Goal: Find specific fact: Find specific fact

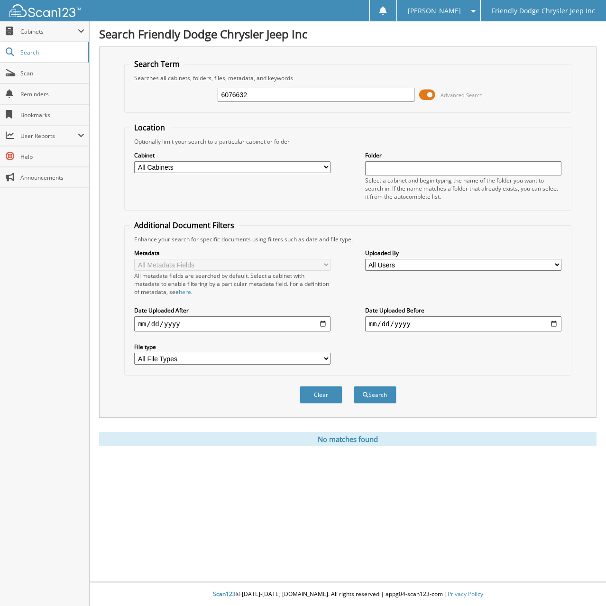
drag, startPoint x: 254, startPoint y: 93, endPoint x: 117, endPoint y: 95, distance: 137.5
click at [117, 95] on div "Search Term Searches all cabinets, folders, files, metadata, and keywords 60766…" at bounding box center [347, 231] width 497 height 371
type input "6078329"
click at [354, 386] on button "Search" at bounding box center [375, 395] width 43 height 18
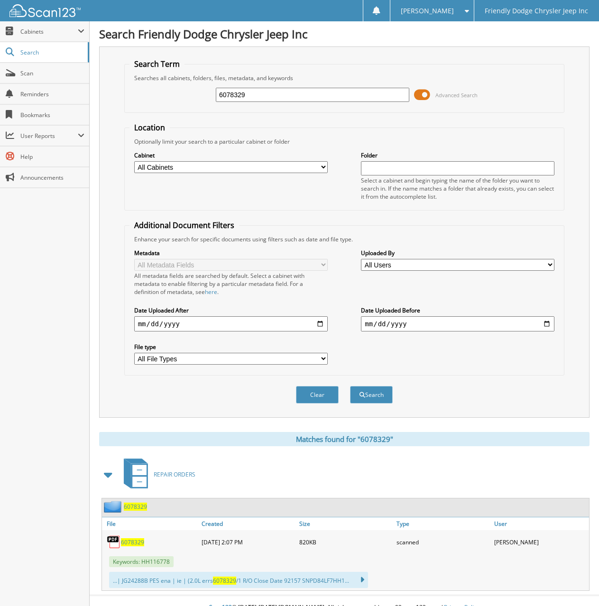
click at [128, 544] on span "6078329" at bounding box center [132, 542] width 23 height 8
click at [298, 122] on fieldset "Location Optionally limit your search to a particular cabinet or folder Cabinet…" at bounding box center [344, 166] width 441 height 88
